Goal: Information Seeking & Learning: Learn about a topic

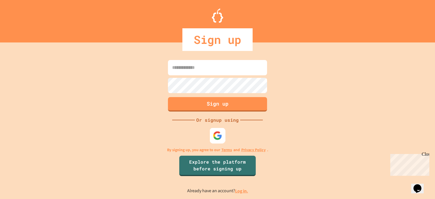
click at [216, 134] on img at bounding box center [217, 135] width 9 height 9
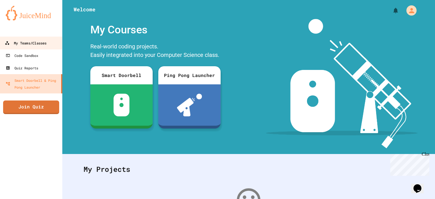
click at [10, 41] on div "My Teams/Classes" at bounding box center [26, 43] width 42 height 7
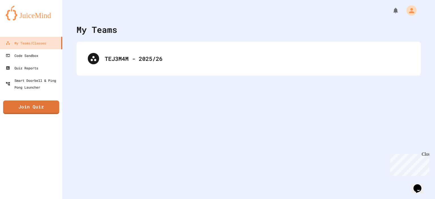
click at [107, 72] on div "TEJ3M4M - 2025/26" at bounding box center [248, 59] width 345 height 34
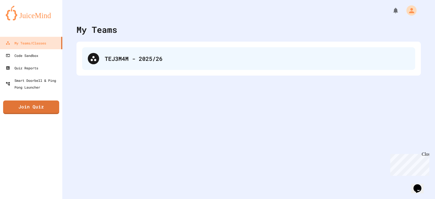
click at [107, 68] on div "TEJ3M4M - 2025/26" at bounding box center [248, 58] width 333 height 23
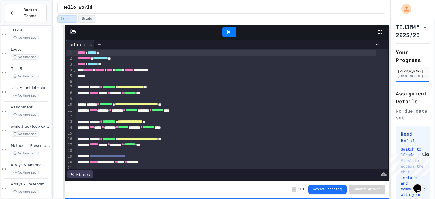
scroll to position [223, 0]
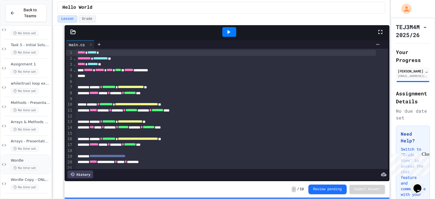
click at [24, 166] on span "No time set" at bounding box center [25, 167] width 28 height 5
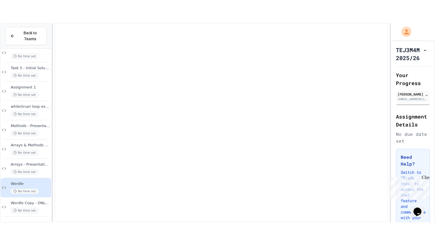
scroll to position [216, 0]
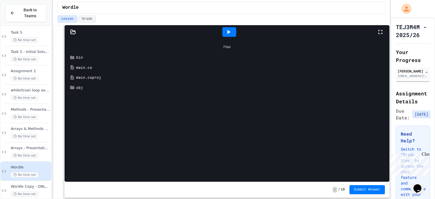
click at [86, 66] on div "main.cs" at bounding box center [231, 68] width 310 height 6
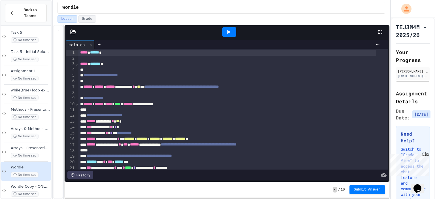
click at [377, 29] on icon at bounding box center [380, 32] width 7 height 7
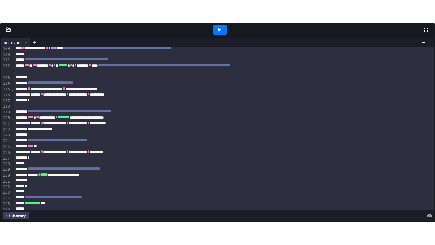
scroll to position [647, 0]
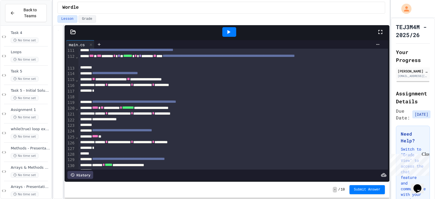
click at [228, 33] on icon at bounding box center [229, 32] width 3 height 4
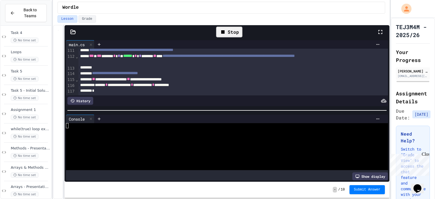
click at [380, 34] on icon at bounding box center [380, 32] width 7 height 7
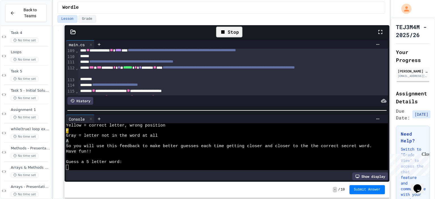
scroll to position [52, 0]
